Goal: Transaction & Acquisition: Purchase product/service

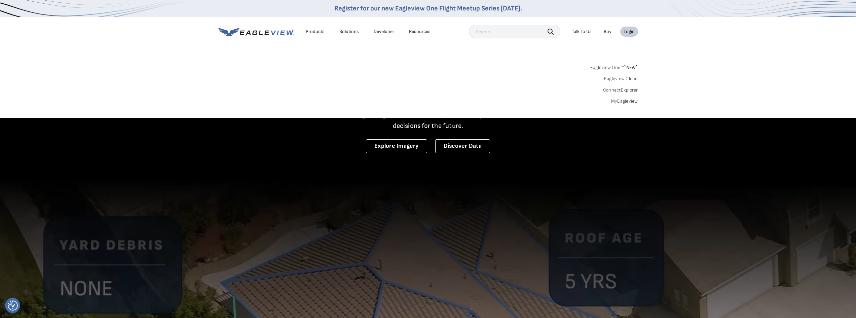
click at [623, 101] on link "MyEagleview" at bounding box center [624, 101] width 27 height 6
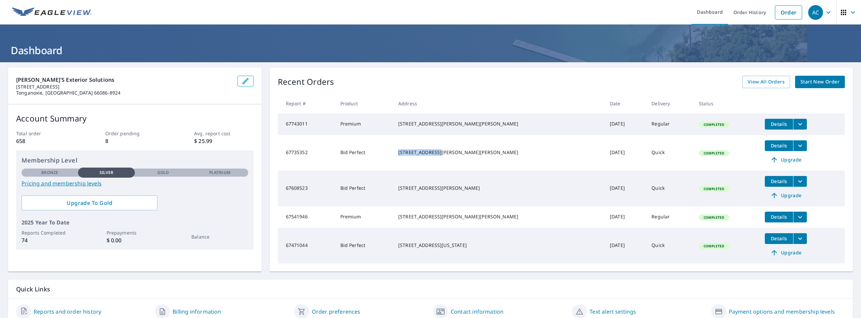
drag, startPoint x: 414, startPoint y: 153, endPoint x: 454, endPoint y: 153, distance: 40.4
click at [454, 153] on div "[STREET_ADDRESS][PERSON_NAME][PERSON_NAME]" at bounding box center [498, 152] width 201 height 7
copy div "5816 [PERSON_NAME] Dr"
click at [815, 79] on span "Start New Order" at bounding box center [819, 82] width 39 height 8
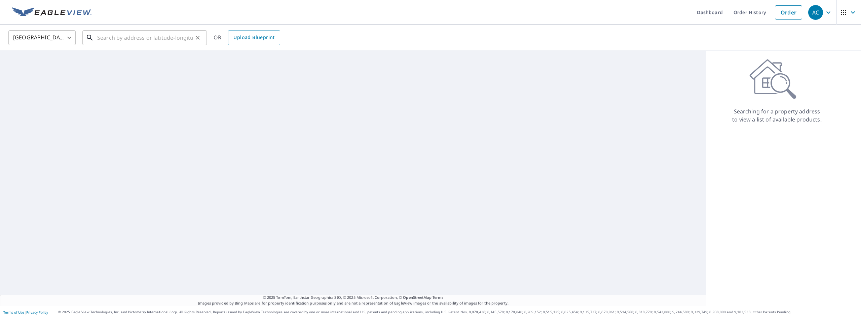
click at [120, 40] on input "text" at bounding box center [145, 37] width 96 height 19
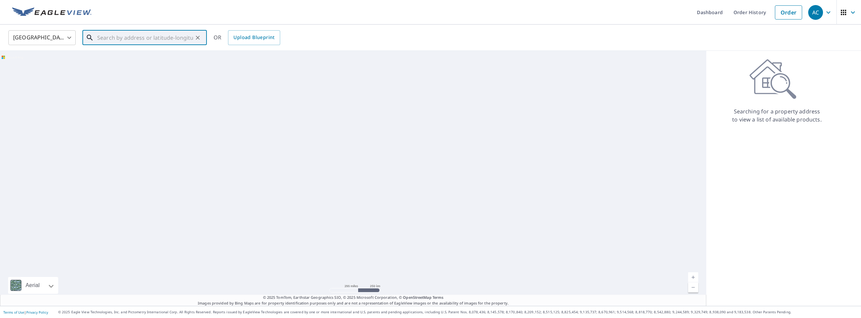
paste input "5816 [PERSON_NAME] Dr"
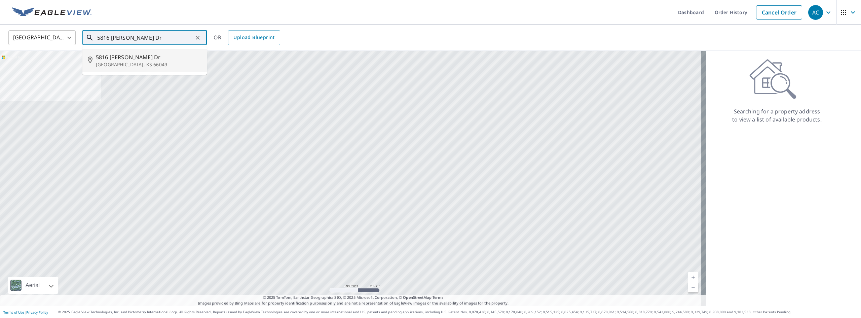
click at [121, 60] on span "5816 [PERSON_NAME] Dr" at bounding box center [149, 57] width 106 height 8
type input "[STREET_ADDRESS][PERSON_NAME][PERSON_NAME]"
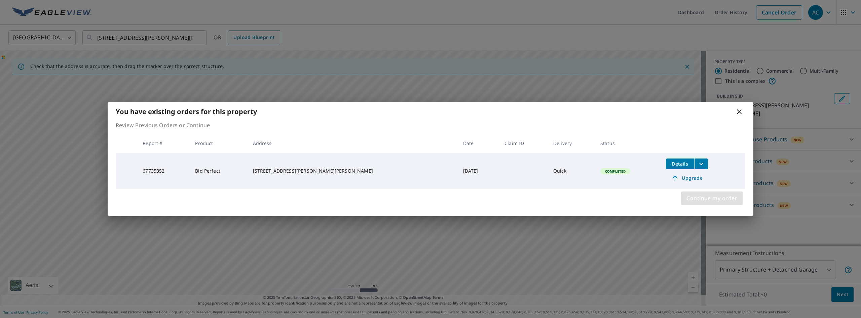
click at [714, 197] on span "Continue my order" at bounding box center [711, 197] width 51 height 9
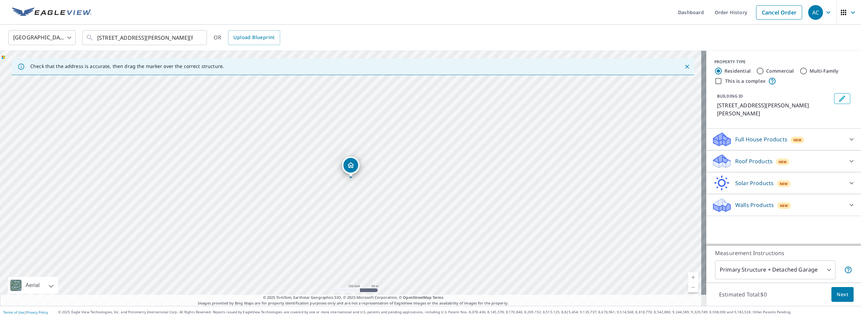
click at [753, 157] on p "Roof Products" at bounding box center [753, 161] width 37 height 8
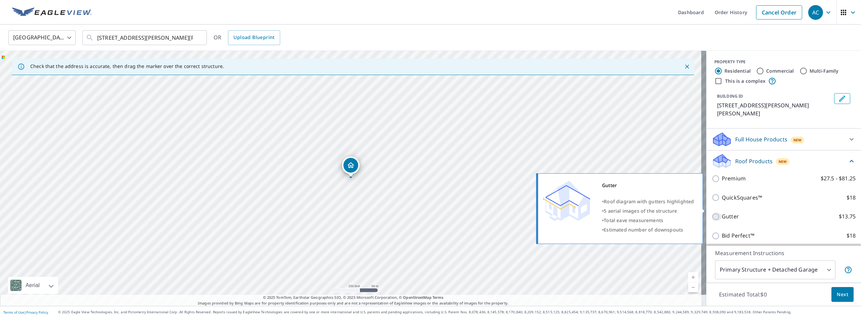
click at [712, 213] on input "Gutter $13.75" at bounding box center [717, 217] width 10 height 8
checkbox input "true"
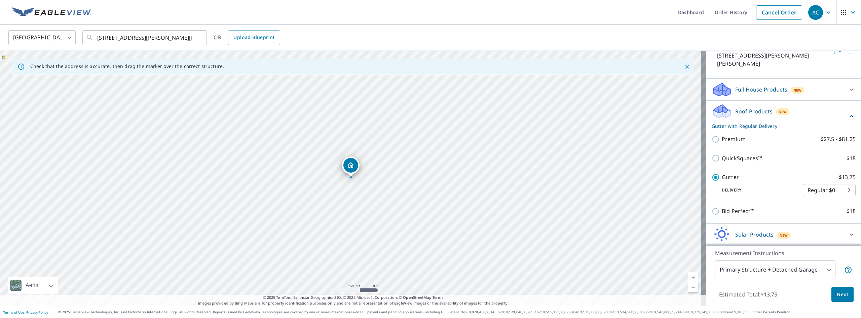
scroll to position [64, 0]
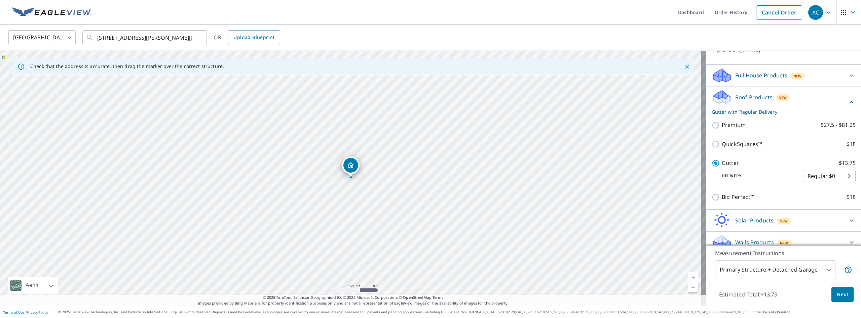
click at [838, 293] on span "Next" at bounding box center [842, 294] width 11 height 8
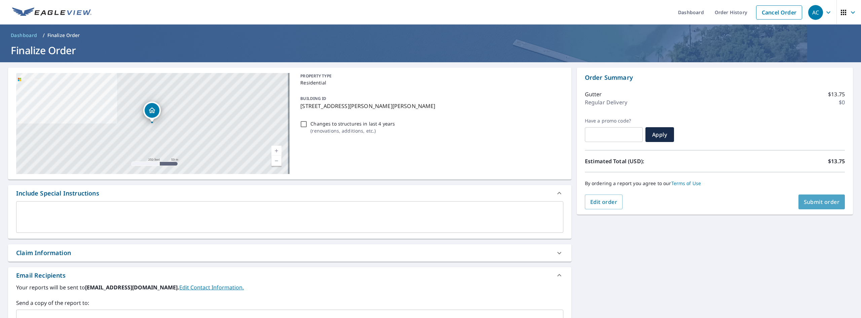
click at [814, 200] on span "Submit order" at bounding box center [822, 201] width 36 height 7
